Goal: Information Seeking & Learning: Learn about a topic

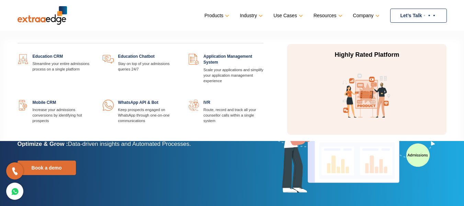
click at [92, 54] on link at bounding box center [92, 54] width 0 height 0
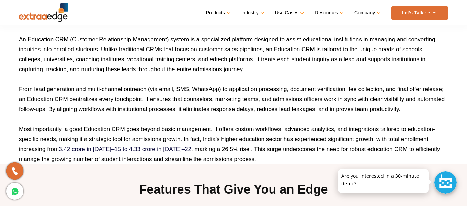
scroll to position [346, 0]
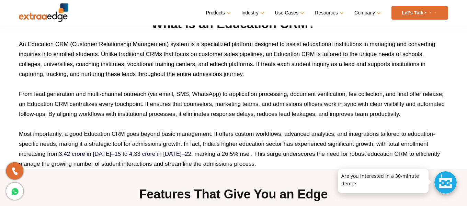
click at [455, 181] on div at bounding box center [445, 182] width 22 height 22
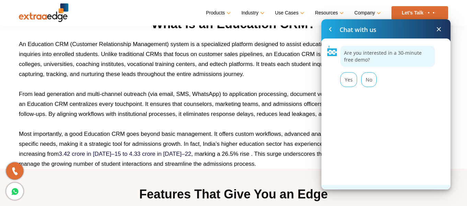
click at [438, 31] on span at bounding box center [439, 29] width 8 height 8
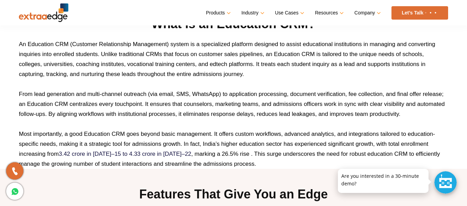
click at [382, 78] on p "An Education CRM (Customer Relationship Management) system is a specialized pla…" at bounding box center [233, 59] width 429 height 40
